Goal: Information Seeking & Learning: Learn about a topic

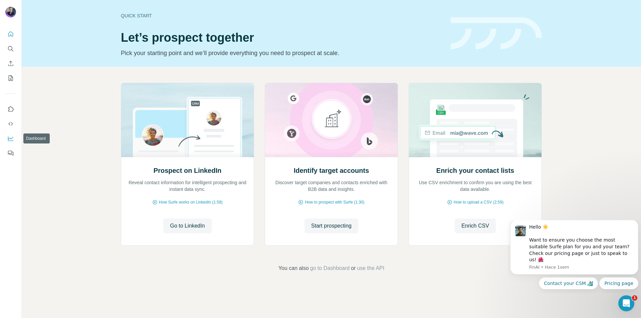
click at [10, 138] on icon "Dashboard" at bounding box center [10, 138] width 7 height 7
click at [8, 50] on icon "Search" at bounding box center [10, 48] width 7 height 7
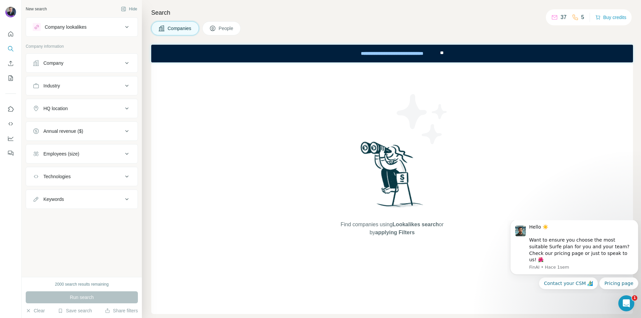
click at [73, 61] on div "Company" at bounding box center [78, 63] width 90 height 7
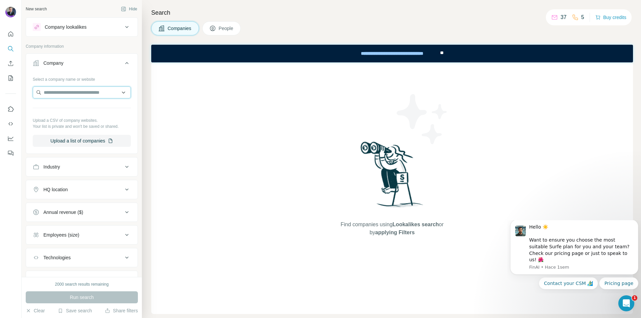
click at [84, 92] on input "text" at bounding box center [82, 92] width 98 height 12
click at [175, 126] on div "Find companies using Lookalikes search or by applying Filters" at bounding box center [392, 188] width 482 height 252
click at [73, 167] on div "Industry" at bounding box center [78, 167] width 90 height 7
click at [69, 185] on input at bounding box center [78, 183] width 82 height 7
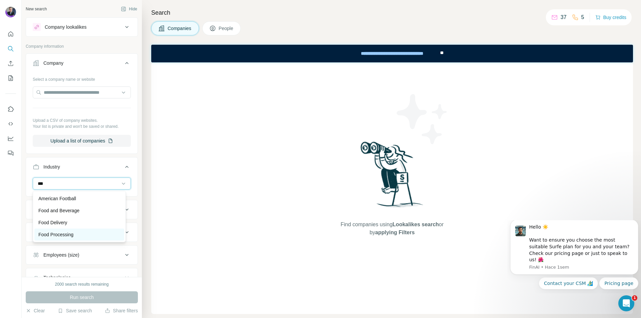
type input "***"
drag, startPoint x: 69, startPoint y: 233, endPoint x: 68, endPoint y: 227, distance: 6.0
click at [69, 233] on p "Food Processing" at bounding box center [55, 234] width 35 height 7
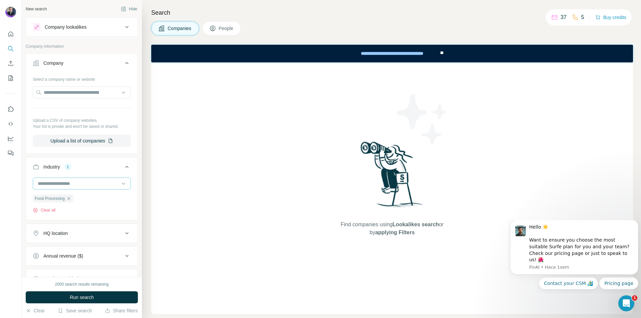
click at [85, 182] on input at bounding box center [78, 183] width 82 height 7
click at [59, 180] on input at bounding box center [78, 183] width 82 height 7
click at [78, 185] on input at bounding box center [78, 183] width 82 height 7
type input "****"
click at [62, 210] on p "Automotive" at bounding box center [49, 210] width 23 height 7
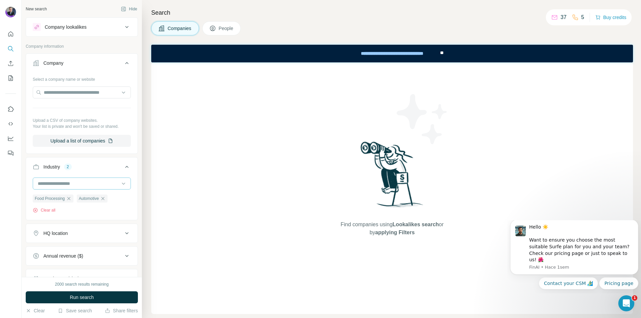
click at [71, 184] on input at bounding box center [78, 183] width 82 height 7
type input "***"
click at [56, 200] on p "Chemical" at bounding box center [47, 198] width 19 height 7
click at [60, 183] on input at bounding box center [78, 183] width 82 height 7
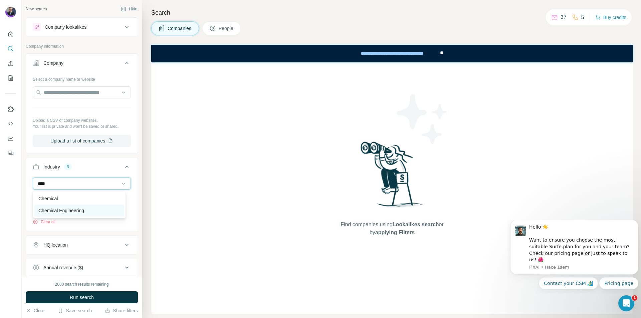
type input "****"
click at [65, 209] on p "Chemical Engineering" at bounding box center [61, 210] width 46 height 7
click at [67, 184] on input at bounding box center [78, 183] width 82 height 7
click at [17, 225] on div at bounding box center [11, 159] width 22 height 318
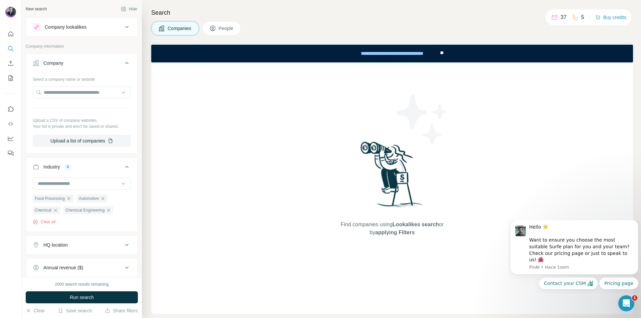
click at [63, 246] on div "HQ location" at bounding box center [55, 245] width 24 height 7
click at [74, 261] on input "text" at bounding box center [82, 262] width 98 height 12
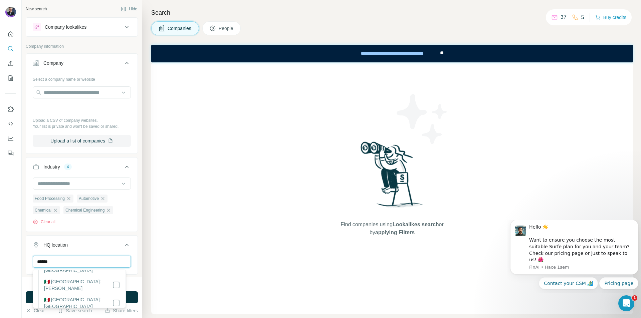
scroll to position [197, 0]
type input "******"
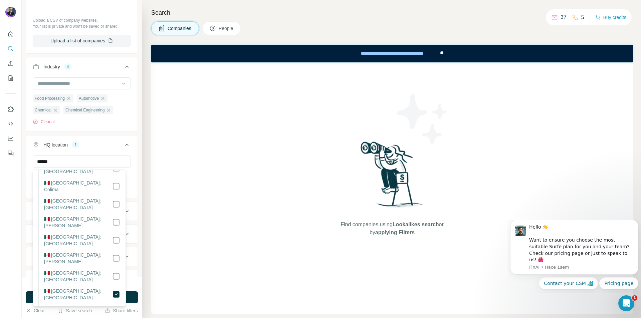
scroll to position [163, 0]
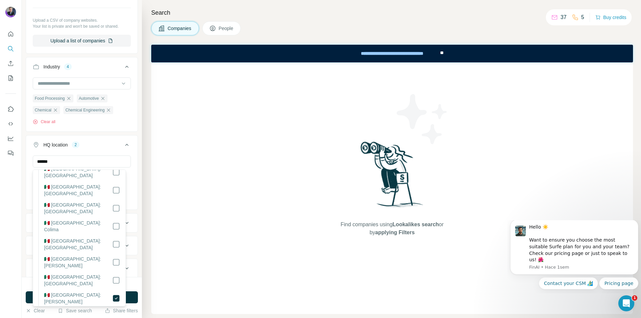
scroll to position [96, 0]
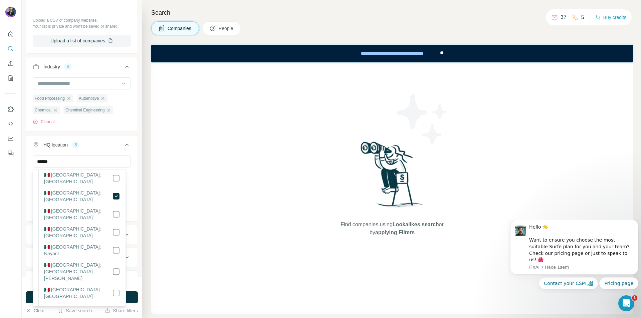
scroll to position [332, 0]
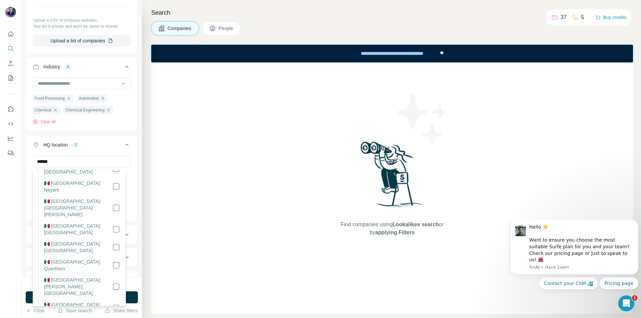
click at [130, 284] on div "2000 search results remaining" at bounding box center [82, 284] width 112 height 6
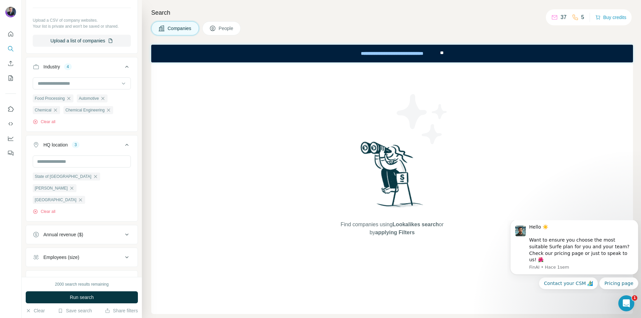
click at [89, 231] on div "Annual revenue ($)" at bounding box center [78, 234] width 90 height 7
click at [76, 254] on div "Employees (size)" at bounding box center [61, 257] width 36 height 7
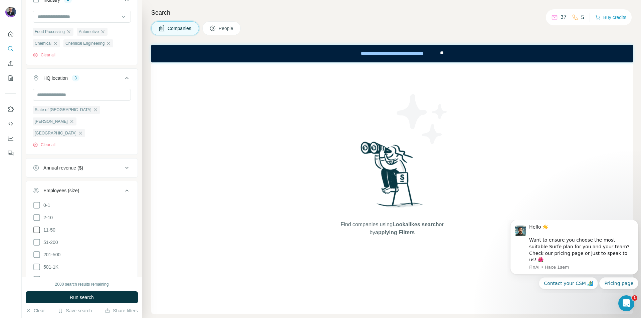
click at [37, 226] on icon at bounding box center [37, 230] width 8 height 8
click at [39, 238] on icon at bounding box center [37, 242] width 8 height 8
click at [37, 251] on icon at bounding box center [37, 255] width 8 height 8
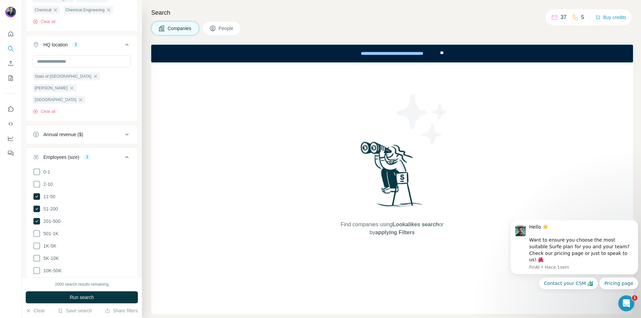
scroll to position [234, 0]
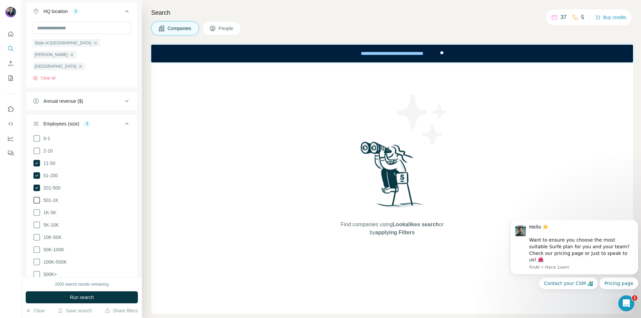
click at [37, 196] on icon at bounding box center [37, 200] width 8 height 8
click at [221, 31] on span "People" at bounding box center [226, 28] width 15 height 7
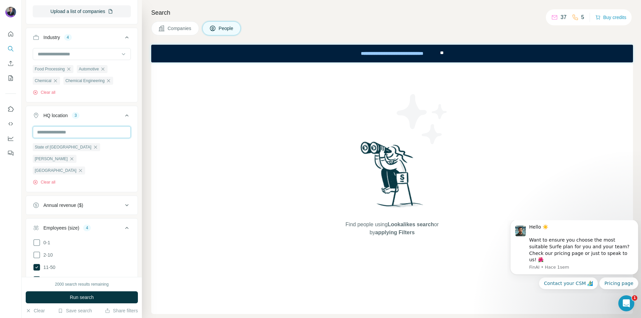
click at [71, 135] on input "text" at bounding box center [82, 132] width 98 height 12
drag, startPoint x: 26, startPoint y: 164, endPoint x: 45, endPoint y: 175, distance: 22.3
click at [26, 164] on div "State of Mexico Hidalgo Guanajuato Clear all" at bounding box center [81, 158] width 111 height 64
click at [226, 29] on span "People" at bounding box center [226, 28] width 15 height 7
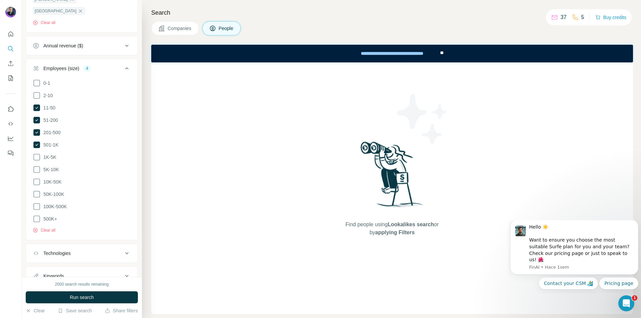
scroll to position [321, 0]
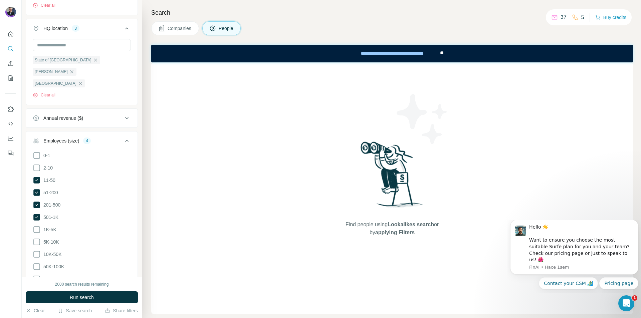
click at [224, 25] on span "People" at bounding box center [226, 28] width 15 height 7
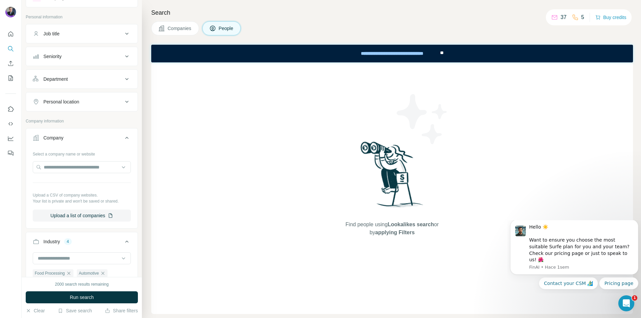
scroll to position [100, 0]
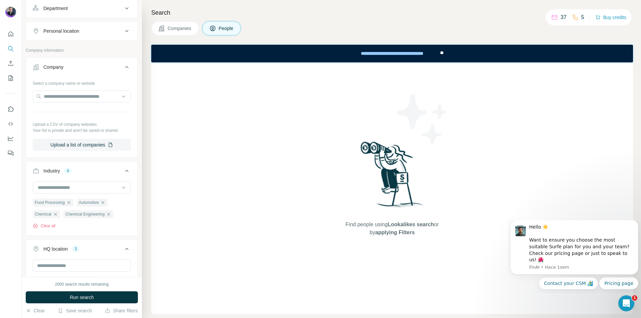
click at [220, 28] on span "People" at bounding box center [226, 28] width 15 height 7
